Goal: Information Seeking & Learning: Understand process/instructions

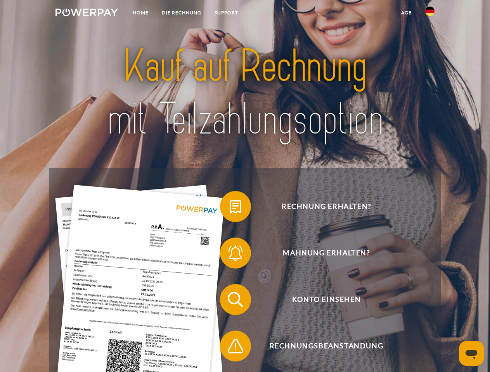
click at [86, 14] on img at bounding box center [86, 13] width 62 height 8
click at [430, 14] on img at bounding box center [429, 11] width 9 height 9
click at [406, 13] on link "agb" at bounding box center [406, 13] width 24 height 14
click at [230, 208] on span at bounding box center [223, 206] width 39 height 39
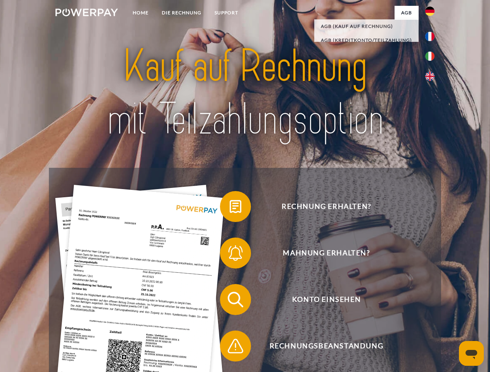
click at [230, 255] on span at bounding box center [223, 253] width 39 height 39
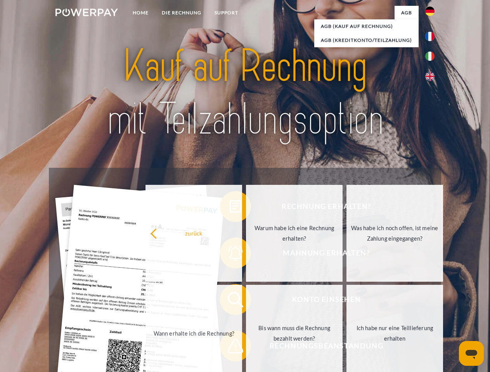
click at [246, 301] on link "Bis wann muss die Rechnung bezahlt werden?" at bounding box center [294, 333] width 97 height 97
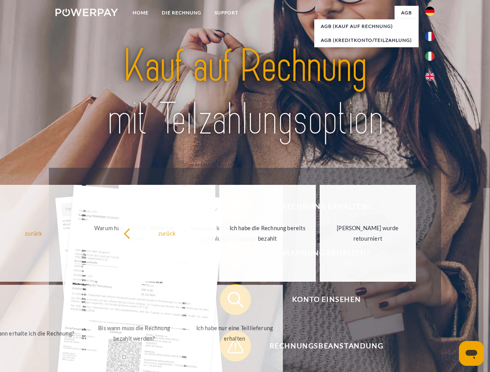
click at [230, 348] on span at bounding box center [223, 346] width 39 height 39
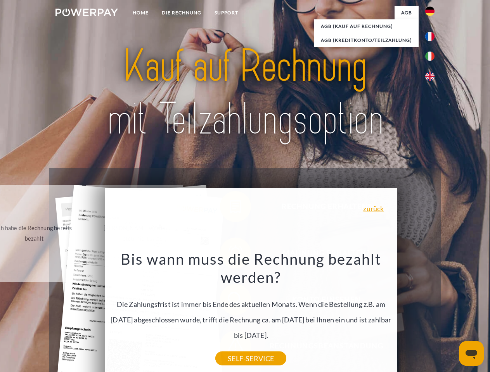
click at [471, 354] on icon "Messaging-Fenster öffnen" at bounding box center [471, 354] width 12 height 9
